Goal: Task Accomplishment & Management: Manage account settings

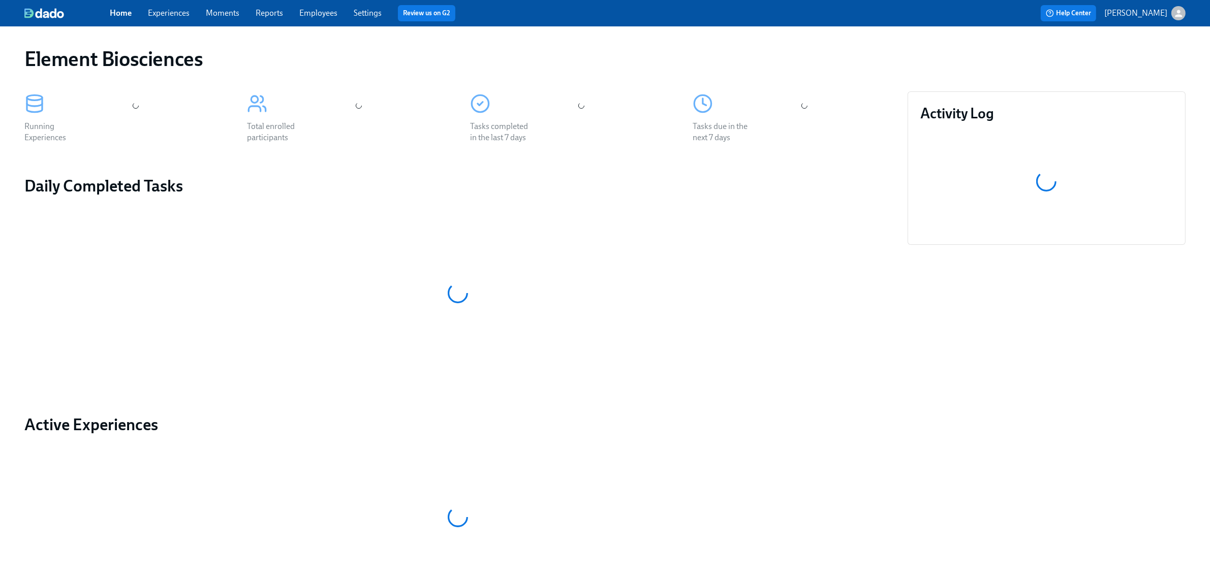
drag, startPoint x: 171, startPoint y: 6, endPoint x: 218, endPoint y: 44, distance: 61.4
click at [171, 6] on div "Home Experiences Moments Reports Employees Settings Review us on G2" at bounding box center [379, 13] width 538 height 16
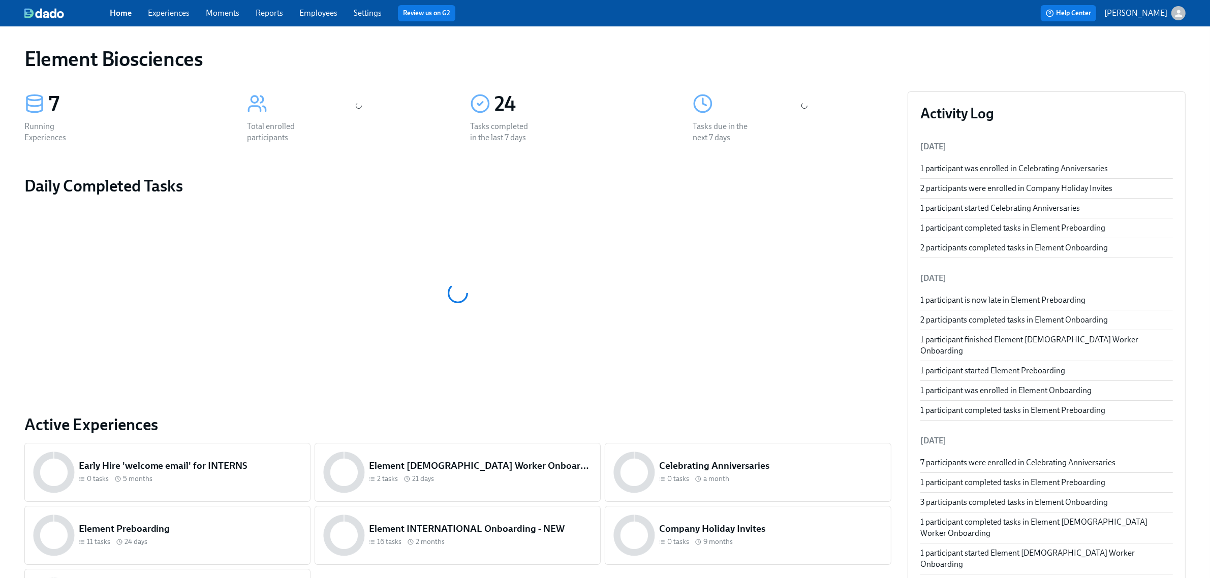
click at [172, 5] on div "Home Experiences Moments Reports Employees Settings Review us on G2" at bounding box center [379, 13] width 538 height 16
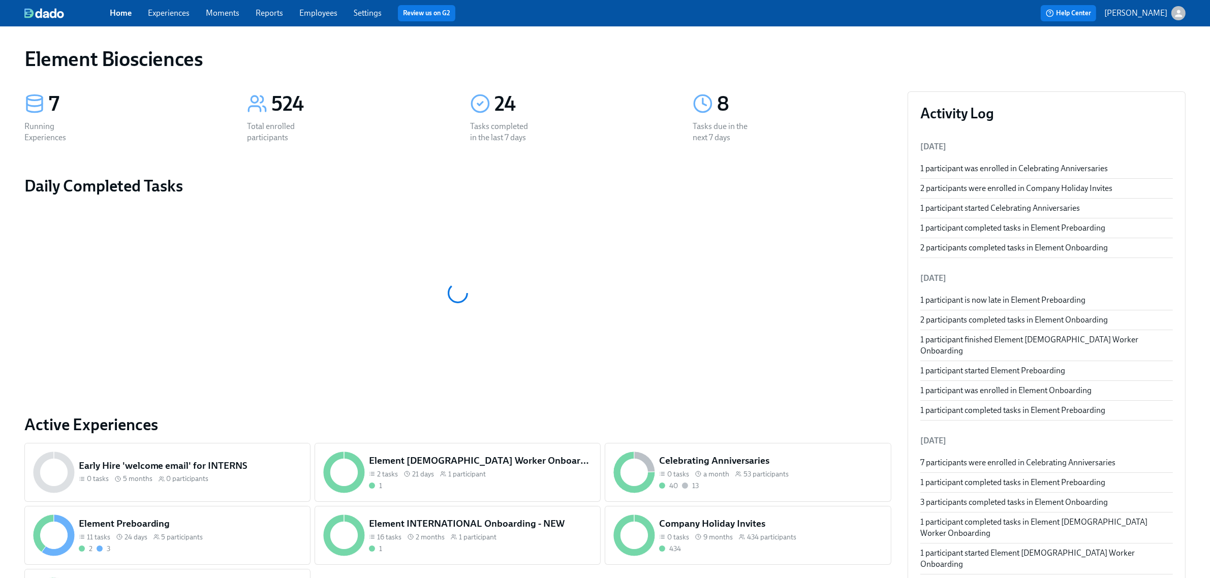
click at [177, 11] on link "Experiences" at bounding box center [169, 13] width 42 height 10
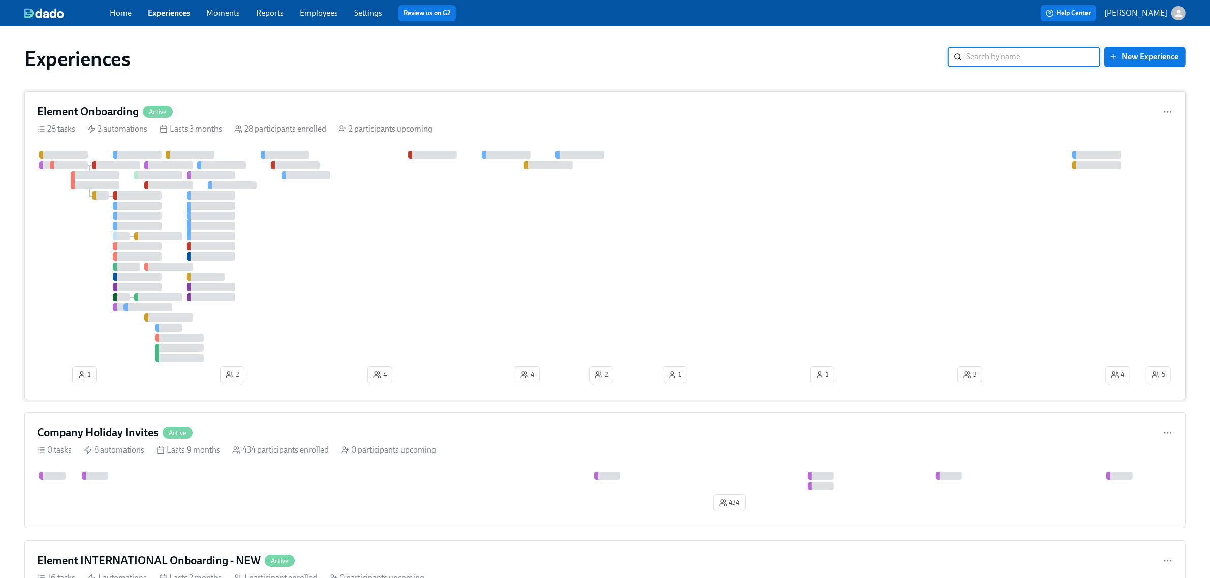
click at [212, 120] on div "Element Onboarding Active 28 tasks 2 automations Lasts 3 months 28 participants…" at bounding box center [604, 245] width 1161 height 309
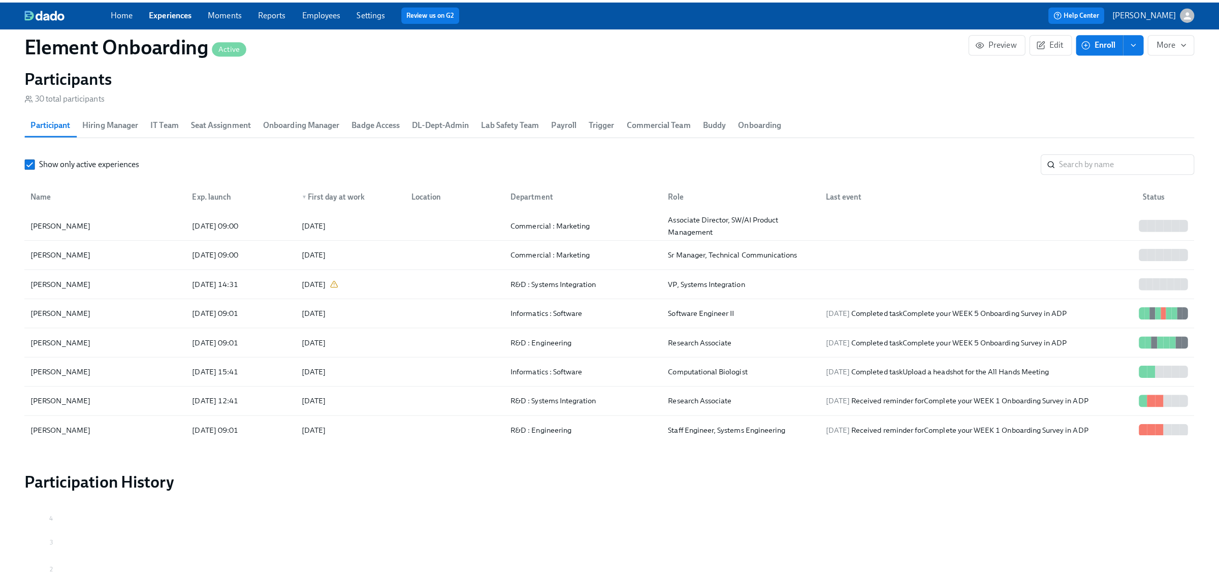
scroll to position [1143, 0]
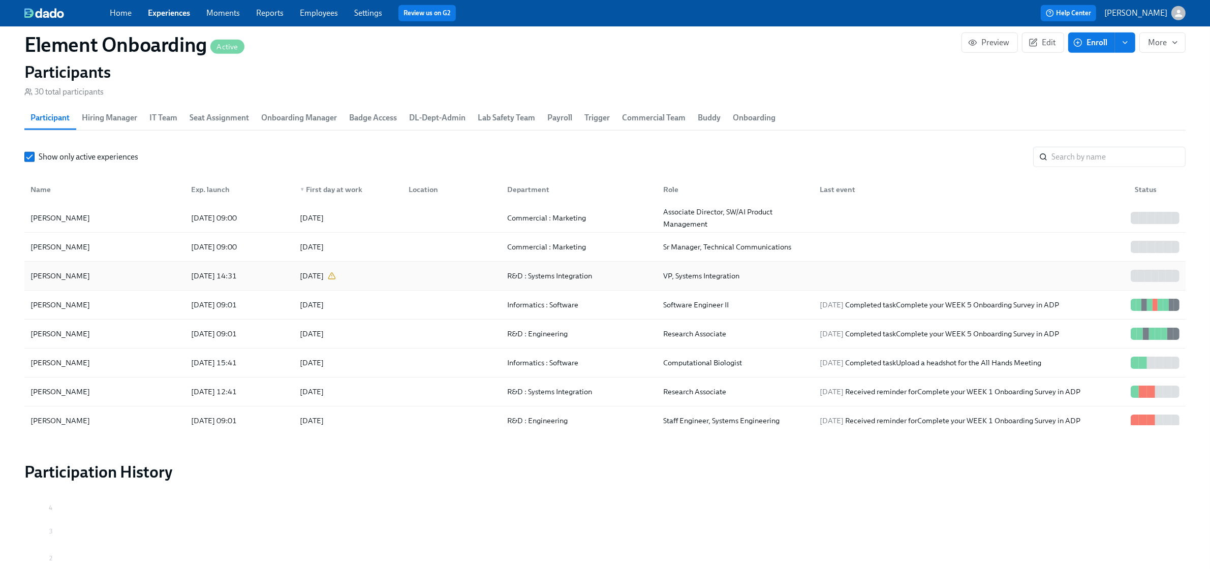
click at [114, 275] on div "[PERSON_NAME]" at bounding box center [104, 276] width 156 height 20
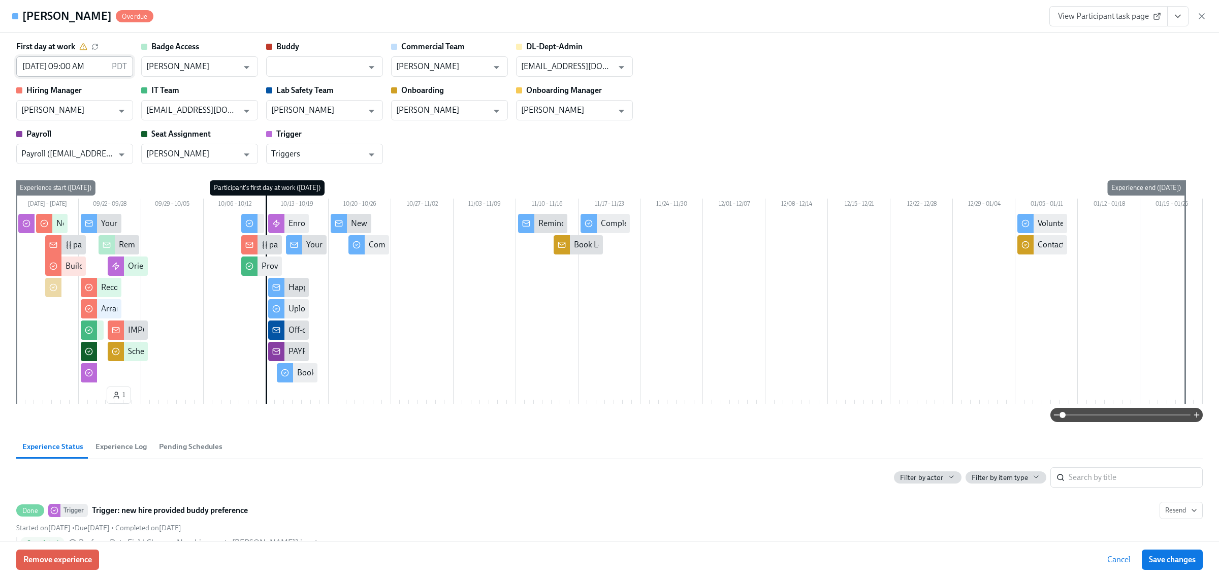
click at [112, 67] on p "PDT" at bounding box center [119, 66] width 15 height 11
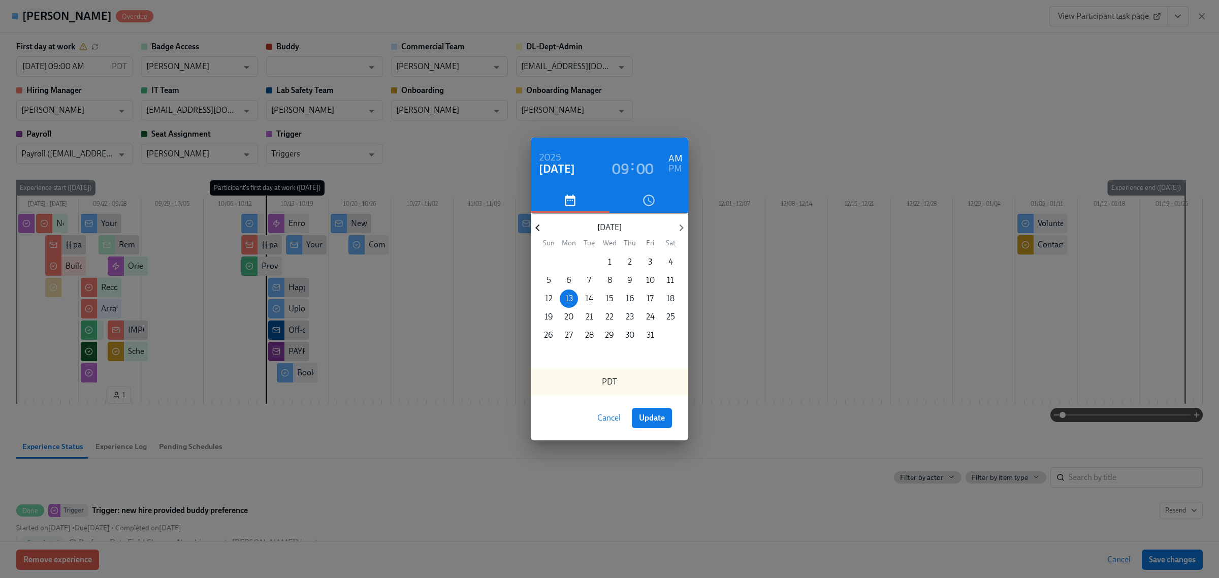
click at [539, 224] on icon "button" at bounding box center [538, 228] width 14 height 14
click at [569, 331] on p "29" at bounding box center [568, 335] width 9 height 11
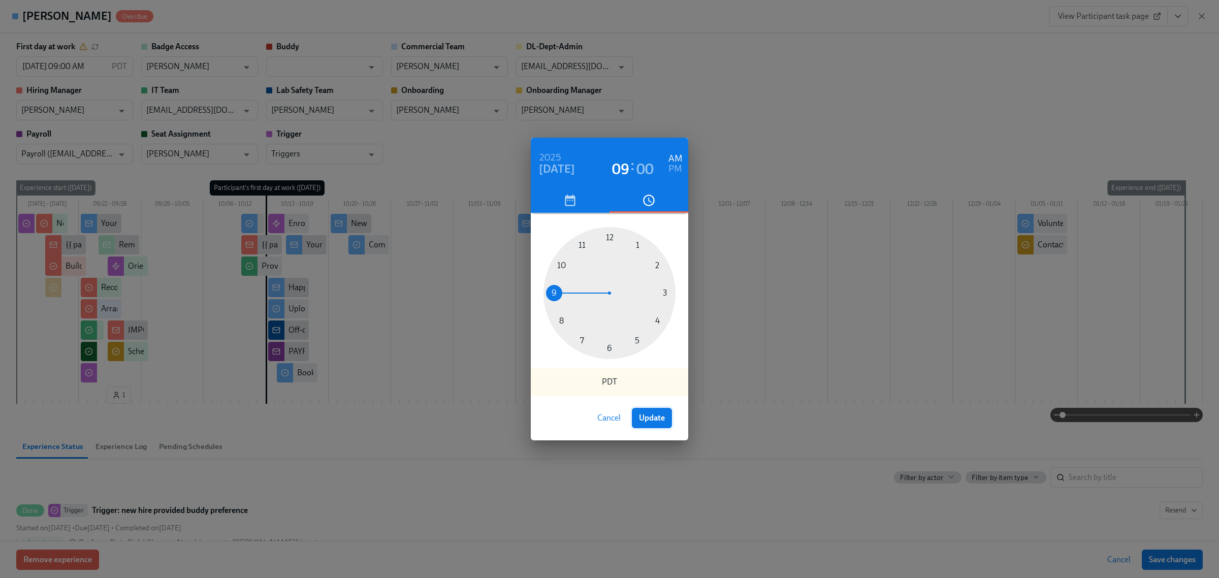
click at [655, 420] on span "Update" at bounding box center [652, 418] width 26 height 10
type input "[DATE] 09:00 AM"
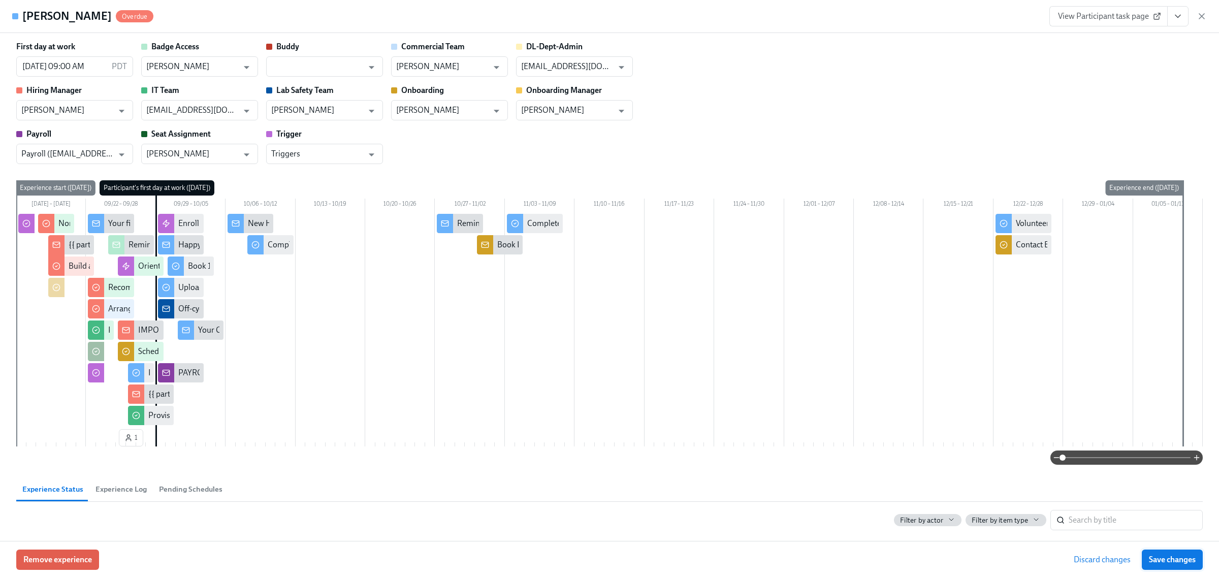
click at [1170, 562] on span "Save changes" at bounding box center [1172, 560] width 47 height 10
type input "[DATE] 09:00 AM"
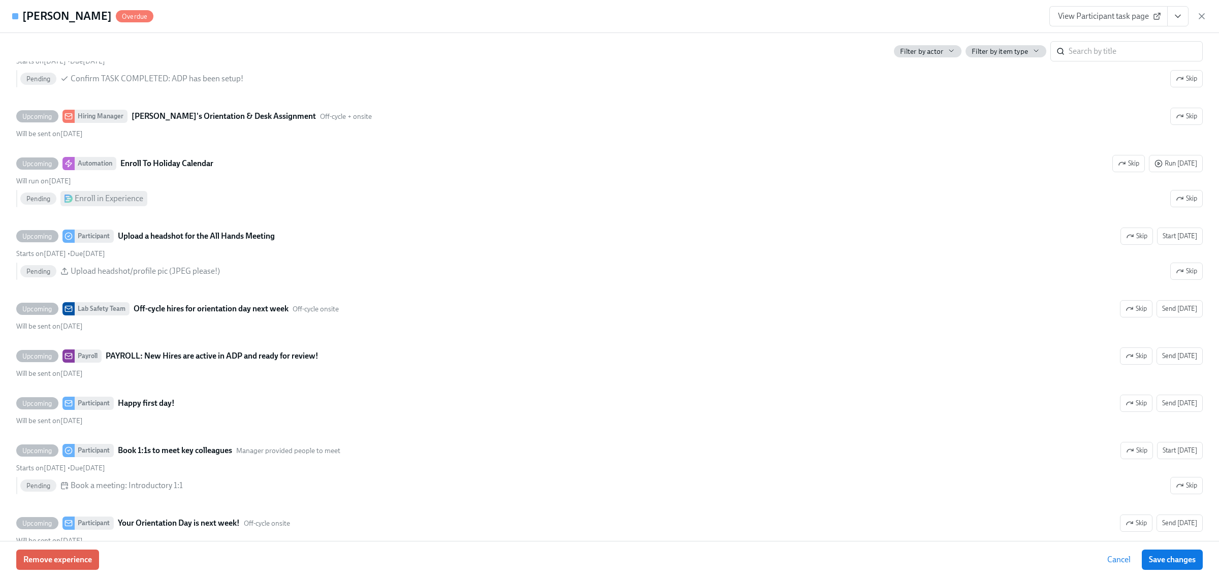
scroll to position [1905, 0]
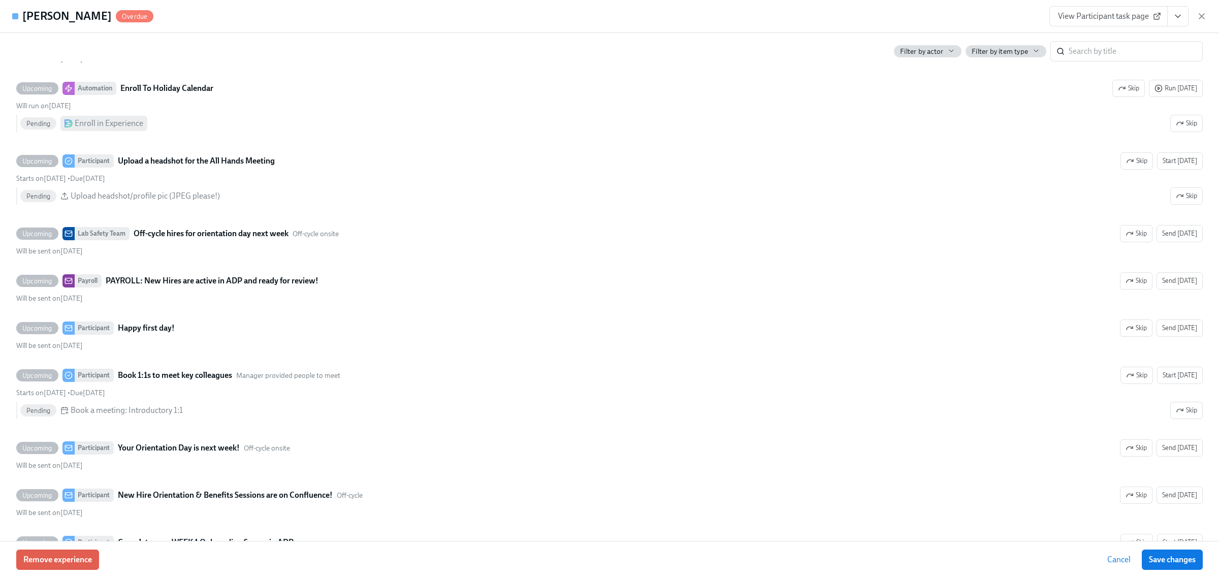
click at [1207, 14] on div "[PERSON_NAME] Overdue View Participant task page" at bounding box center [609, 16] width 1219 height 33
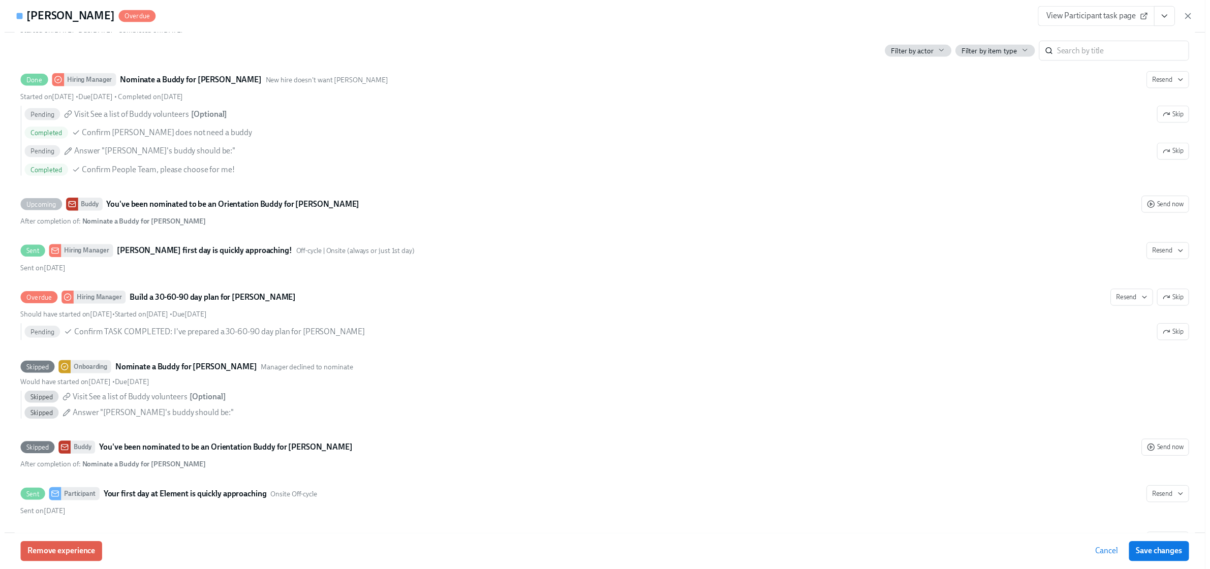
scroll to position [0, 0]
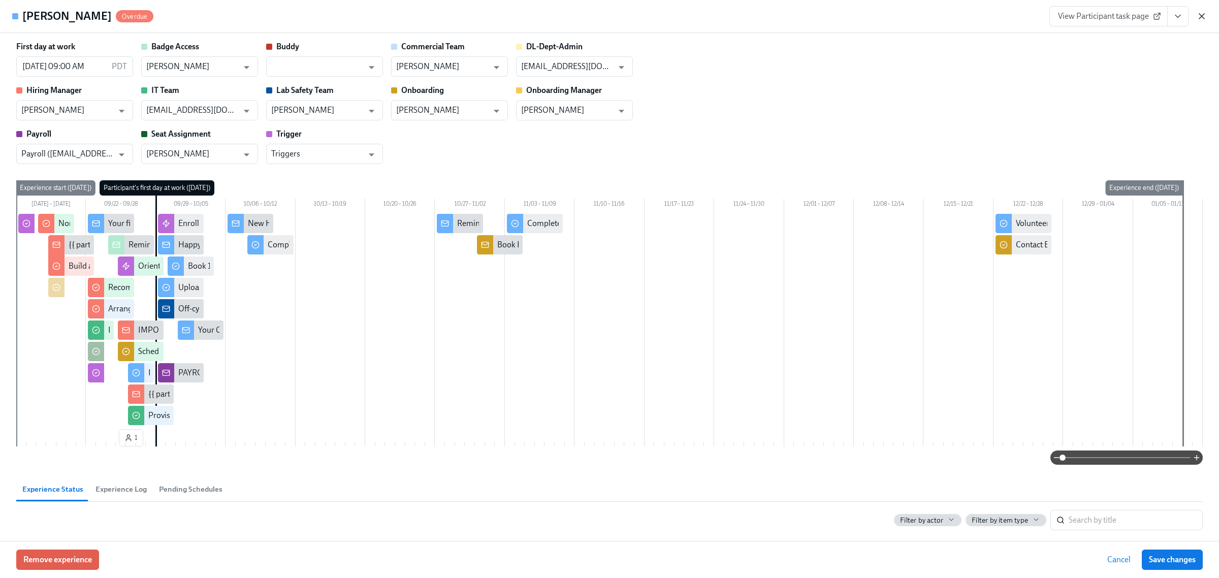
click at [1200, 17] on icon "button" at bounding box center [1202, 16] width 10 height 10
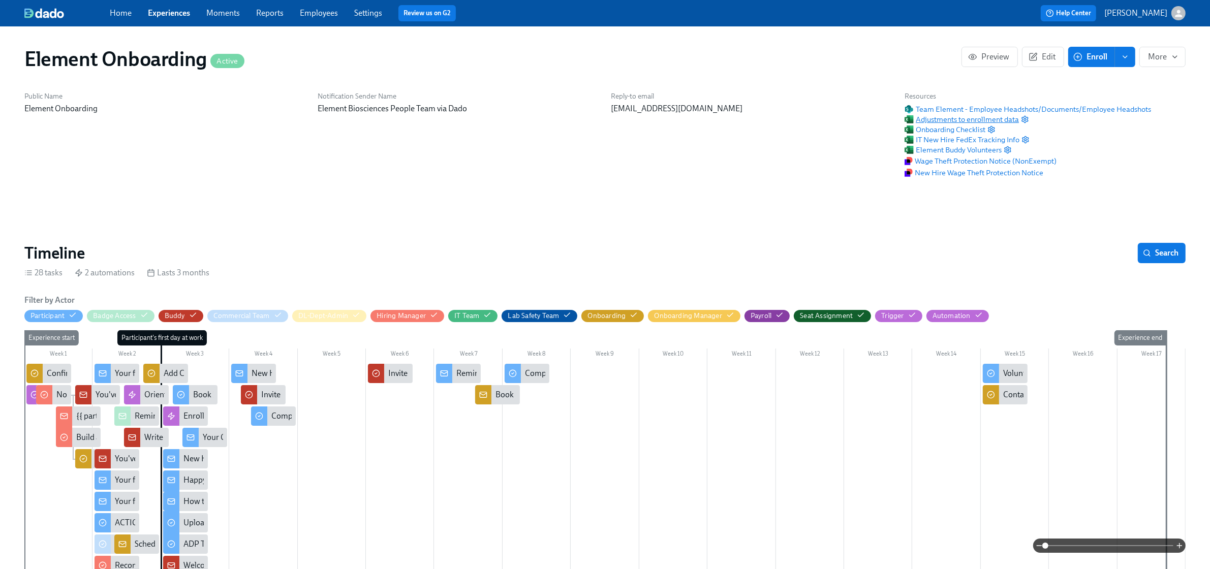
click at [971, 121] on span "Adjustments to enrollment data" at bounding box center [961, 119] width 114 height 10
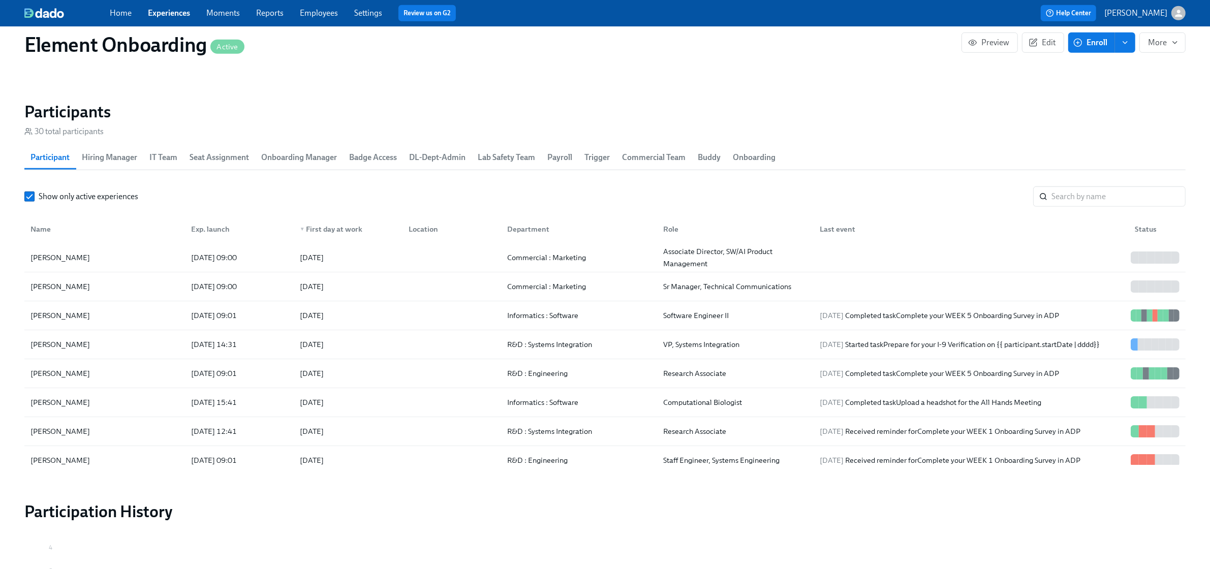
scroll to position [1143, 0]
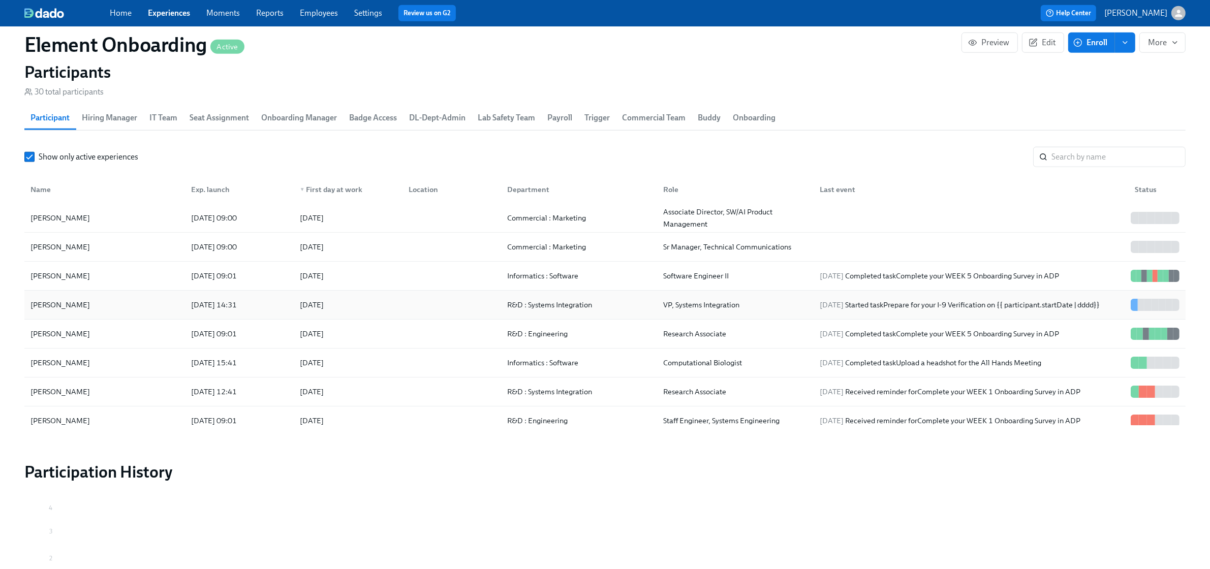
click at [128, 308] on div "[PERSON_NAME]" at bounding box center [104, 305] width 156 height 20
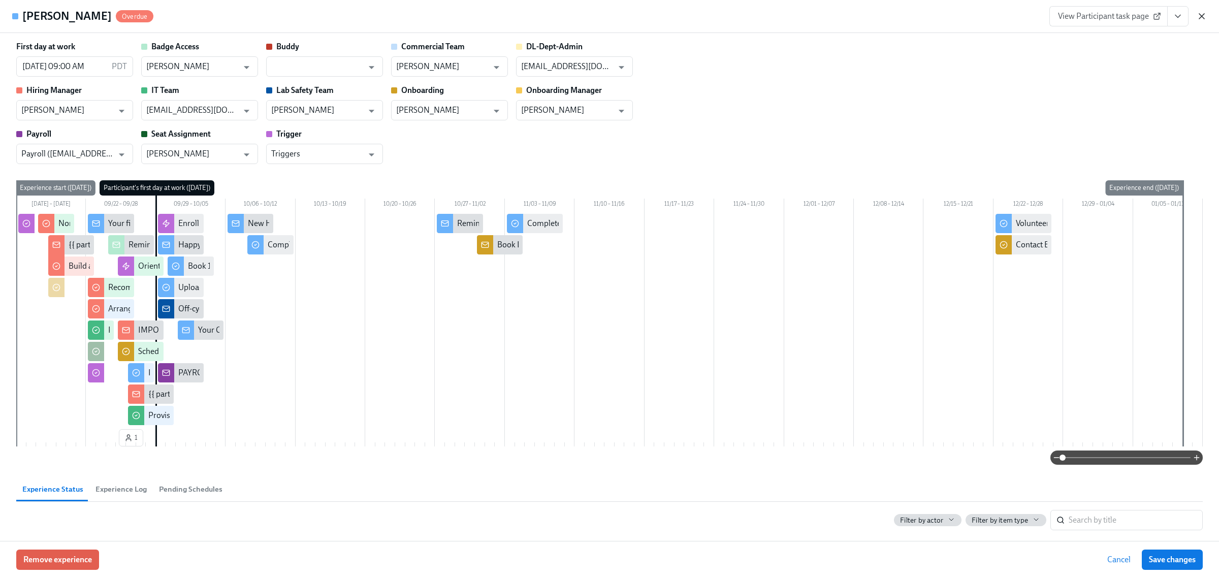
click at [1202, 14] on icon "button" at bounding box center [1202, 16] width 10 height 10
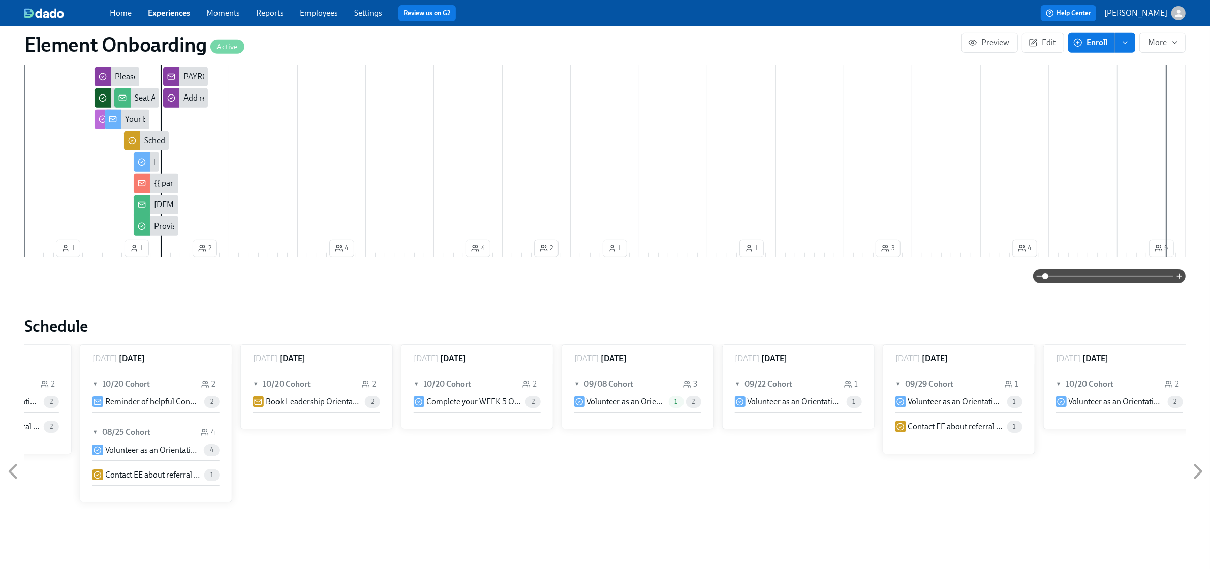
scroll to position [572, 0]
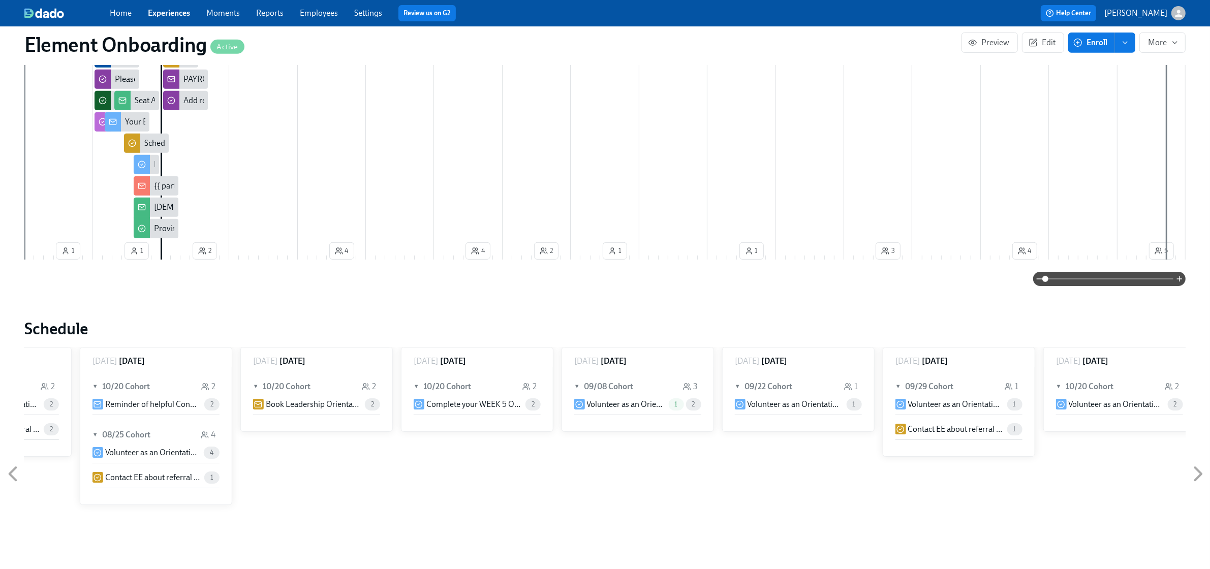
click at [165, 15] on link "Experiences" at bounding box center [169, 13] width 42 height 10
